Goal: Information Seeking & Learning: Learn about a topic

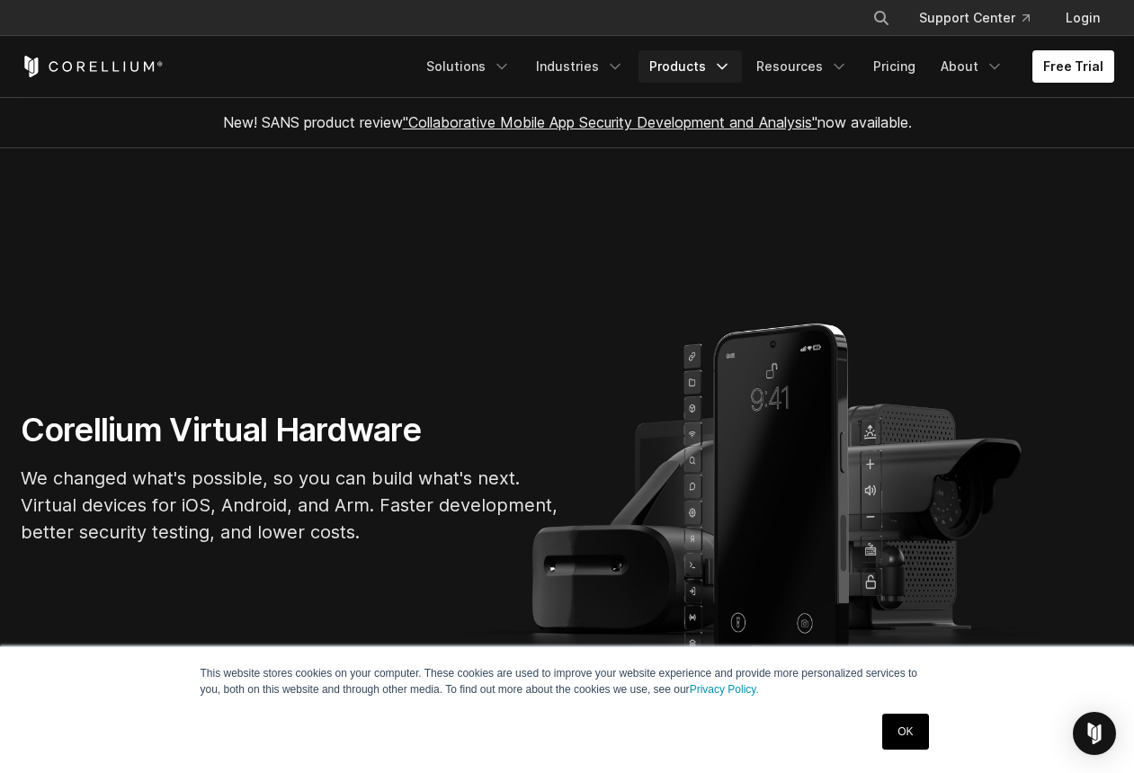
click at [707, 70] on link "Products" at bounding box center [689, 66] width 103 height 32
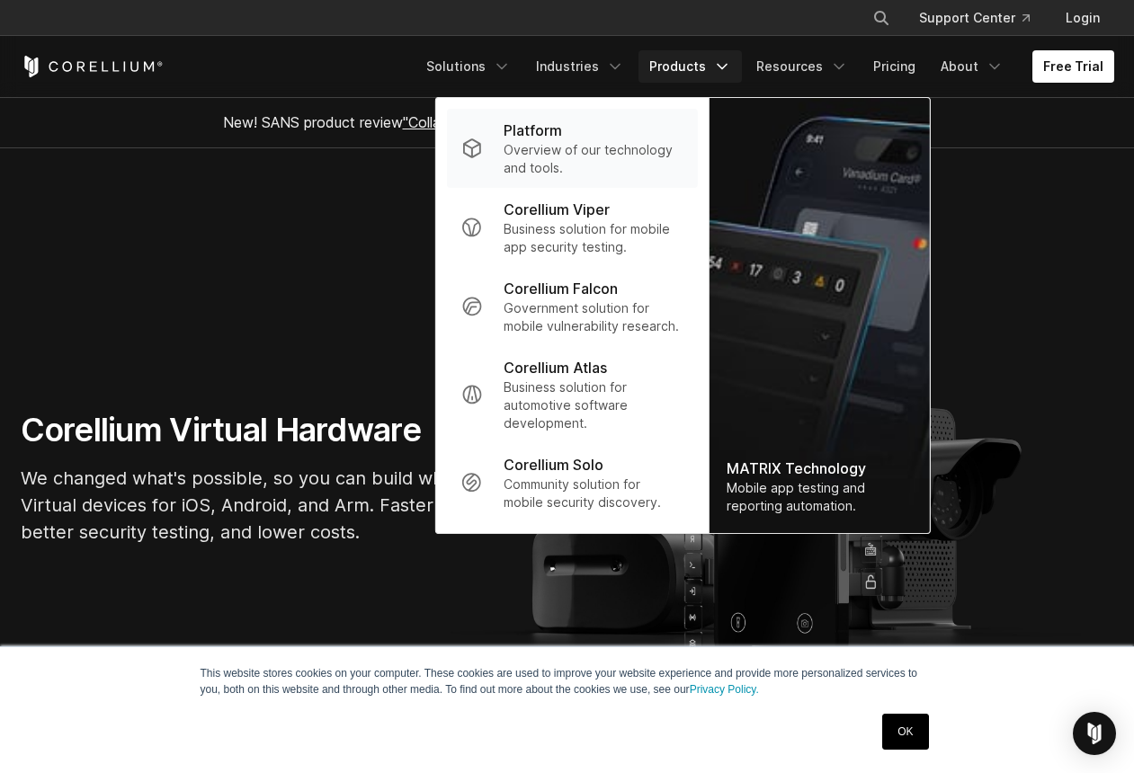
click at [594, 150] on p "Overview of our technology and tools." at bounding box center [593, 159] width 179 height 36
